Goal: Task Accomplishment & Management: Manage account settings

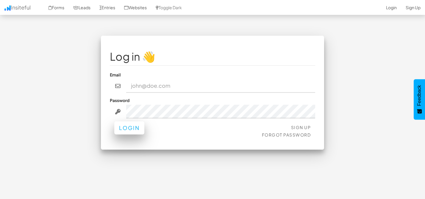
type input "admin@herenow.health"
click at [121, 132] on button "Login" at bounding box center [129, 127] width 30 height 13
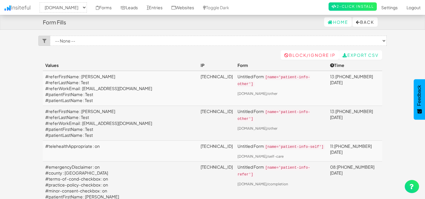
select select "2385"
